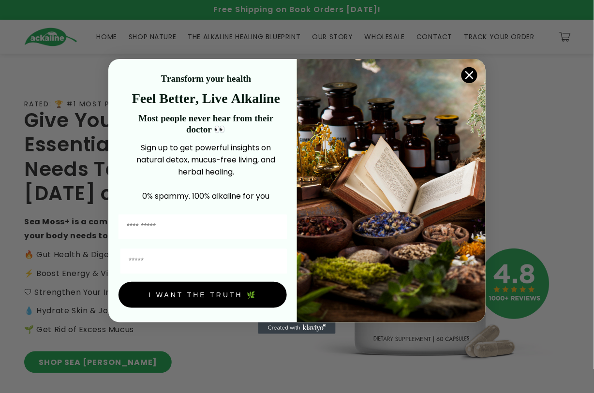
click at [63, 75] on img "POPUP Form" at bounding box center [391, 191] width 189 height 264
click at [63, 79] on circle "Close dialog" at bounding box center [470, 75] width 16 height 16
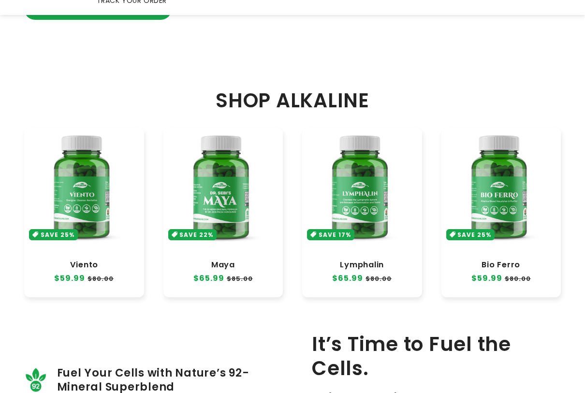
scroll to position [484, 0]
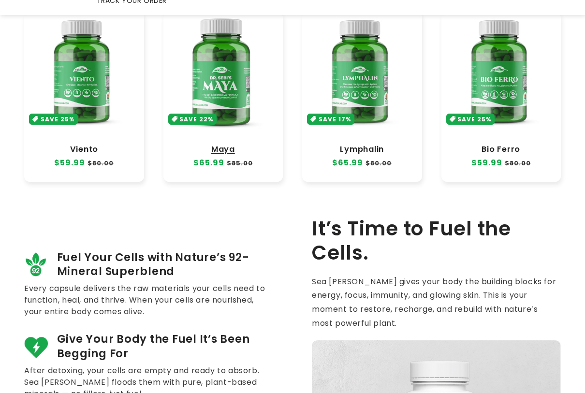
click at [63, 79] on link "Maya" at bounding box center [223, 150] width 101 height 10
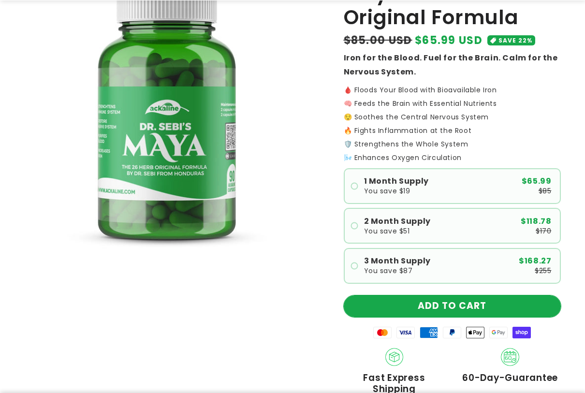
click at [472, 315] on product-info "Rated 4.9 | 368+ Reviews Maya - Dr. Sebi Original Formula Regular price $65.99 …" at bounding box center [453, 277] width 218 height 625
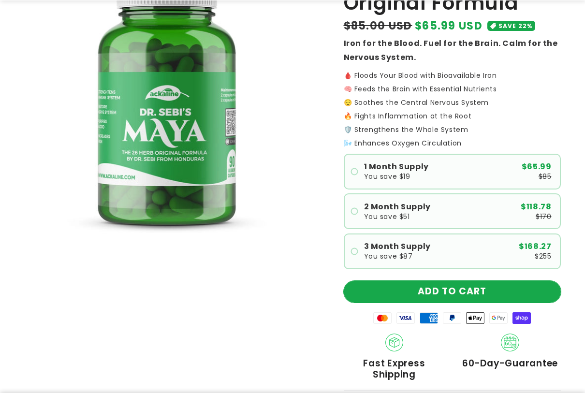
click at [511, 296] on button "ADD TO CART" at bounding box center [453, 292] width 218 height 22
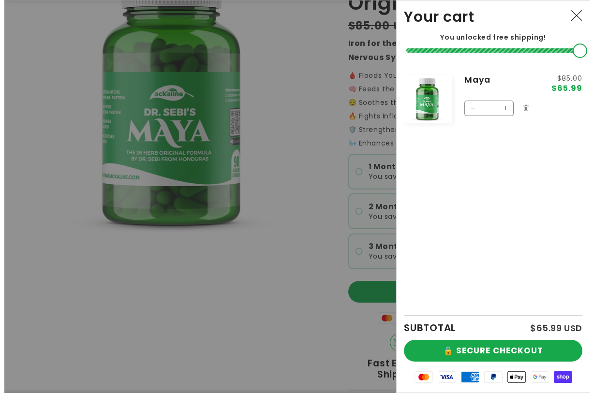
scroll to position [121, 0]
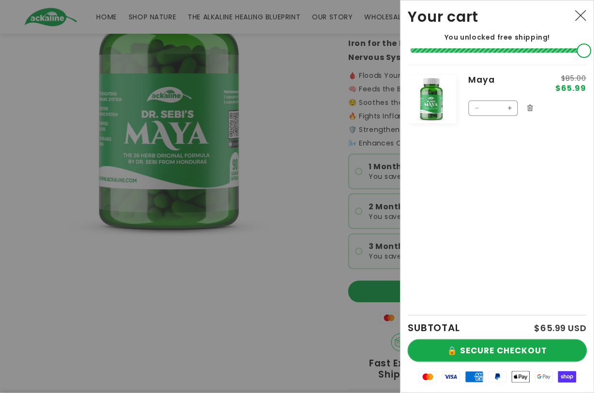
click at [518, 347] on button "🔒 SECURE CHECKOUT" at bounding box center [497, 351] width 179 height 22
